Goal: Navigation & Orientation: Go to known website

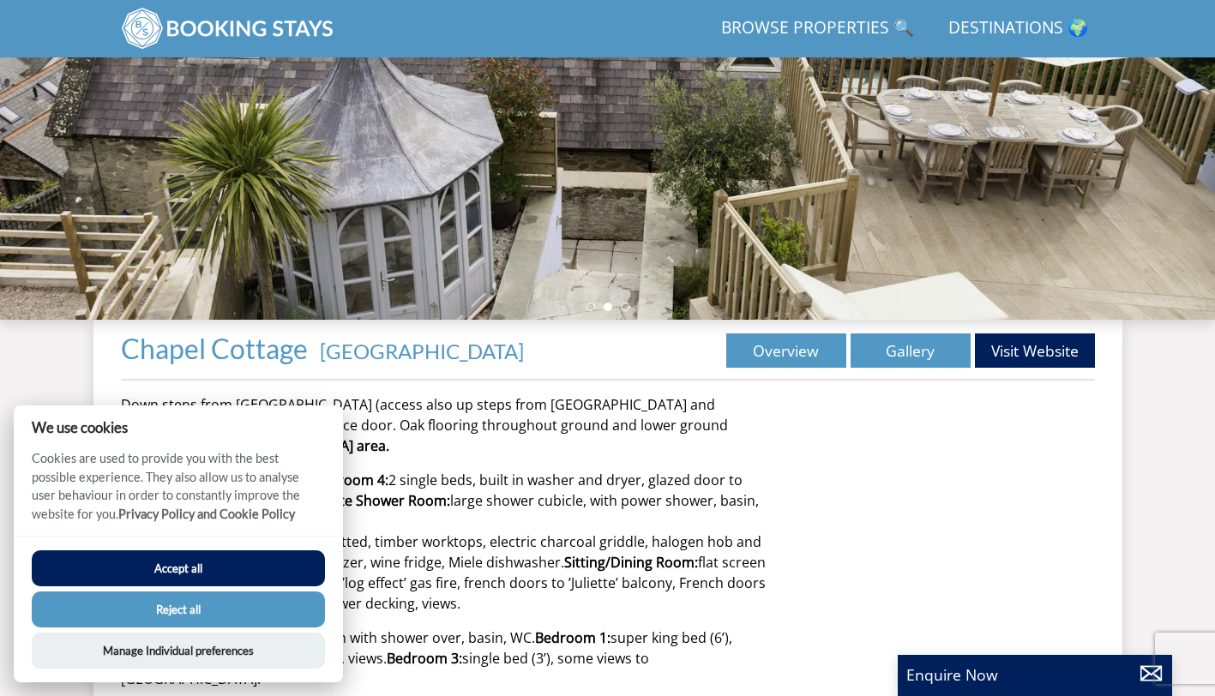
scroll to position [356, 0]
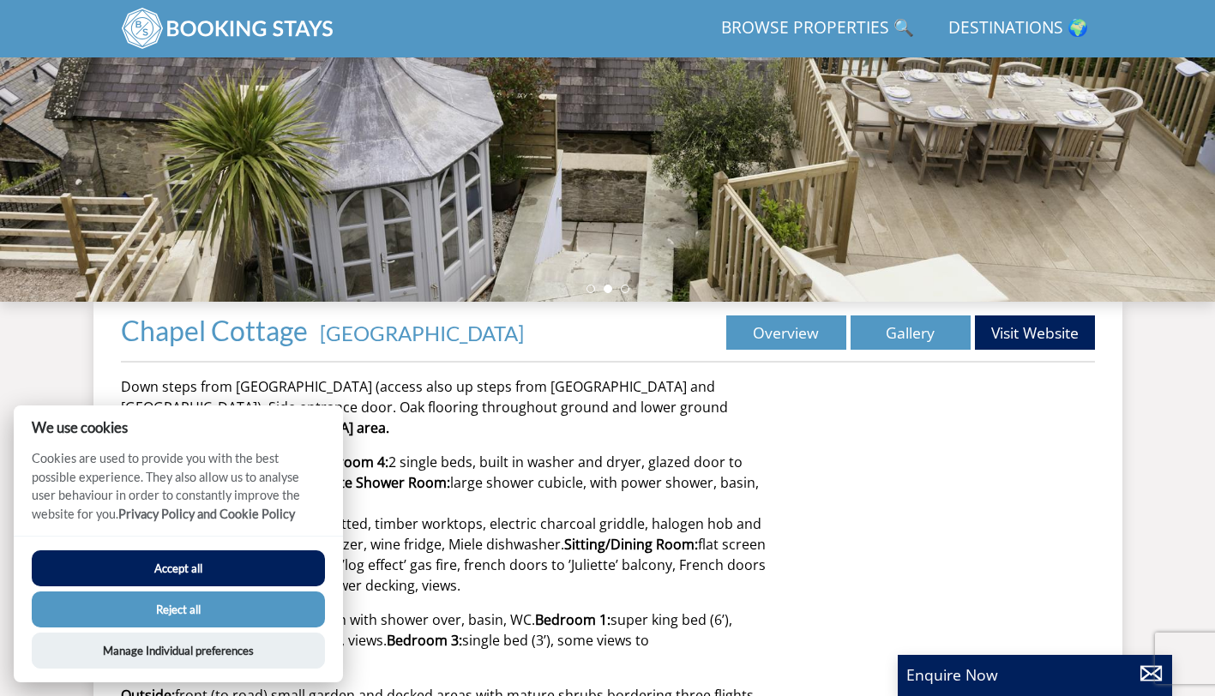
click at [226, 575] on button "Accept all" at bounding box center [178, 569] width 293 height 36
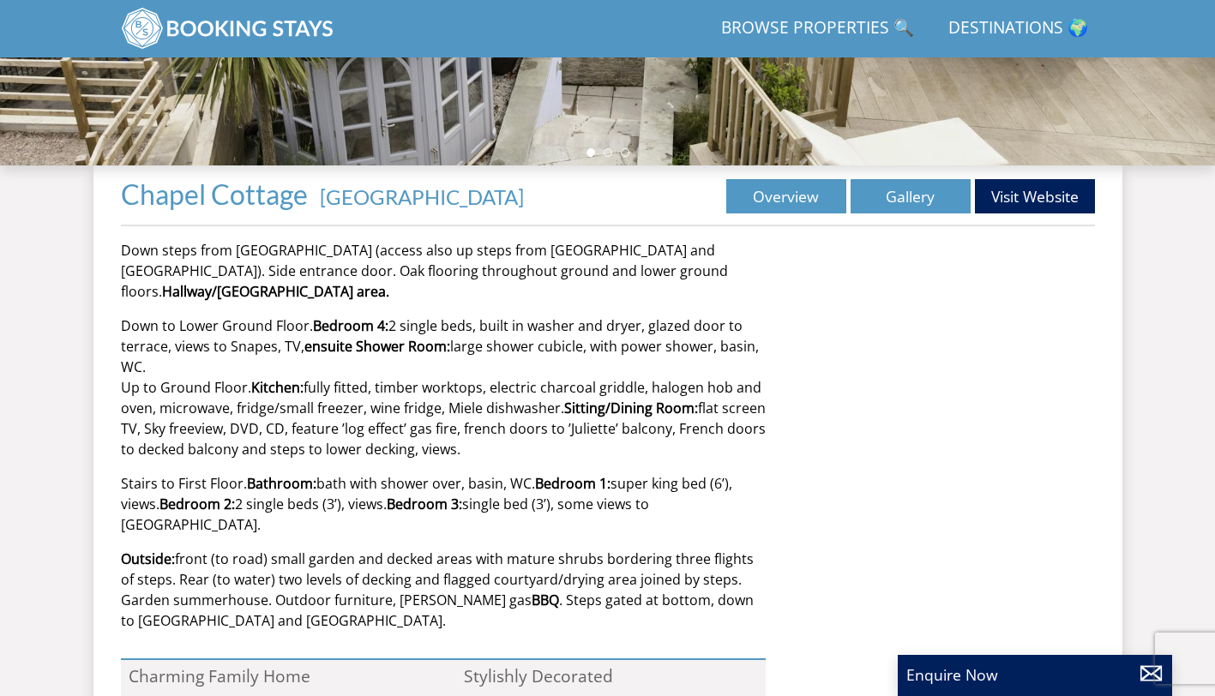
scroll to position [491, 0]
click at [1053, 190] on link "Visit Website" at bounding box center [1035, 197] width 120 height 34
